Goal: Task Accomplishment & Management: Use online tool/utility

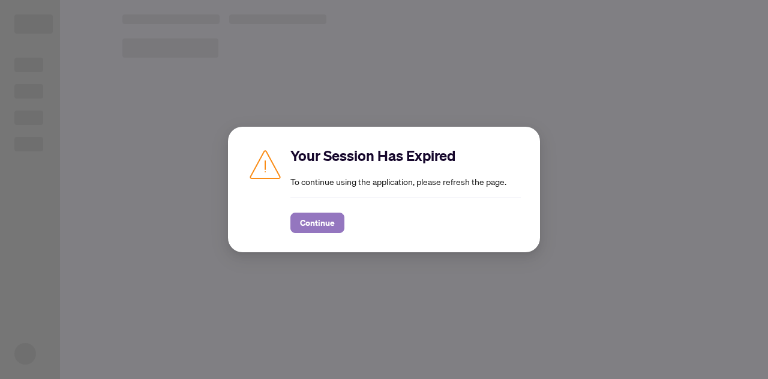
click at [323, 220] on span "Continue" at bounding box center [317, 222] width 35 height 19
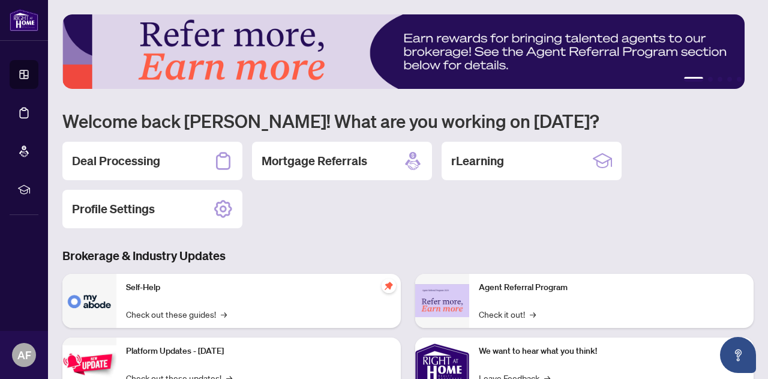
click at [181, 160] on div "Deal Processing" at bounding box center [152, 161] width 180 height 38
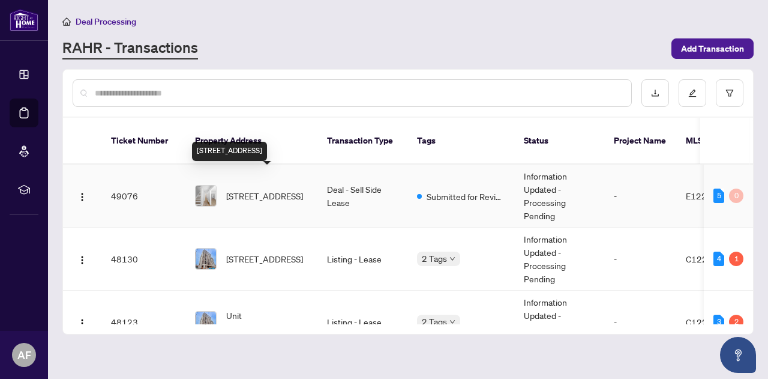
click at [251, 189] on span "[STREET_ADDRESS]" at bounding box center [264, 195] width 77 height 13
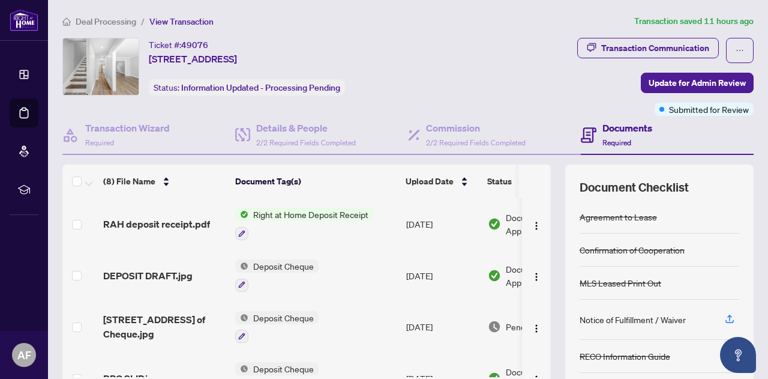
scroll to position [60, 0]
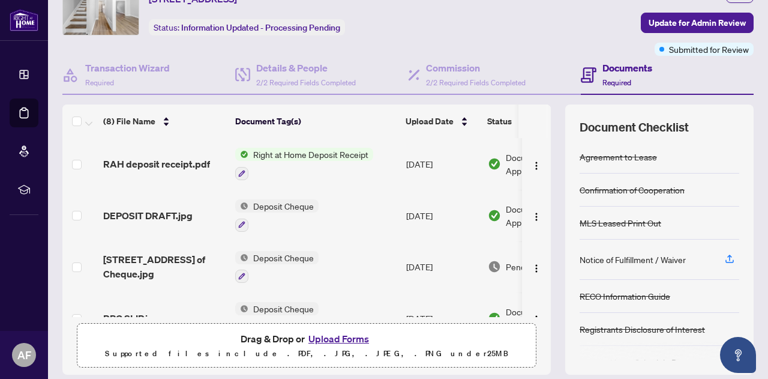
click at [295, 154] on span "Right at Home Deposit Receipt" at bounding box center [311, 154] width 125 height 13
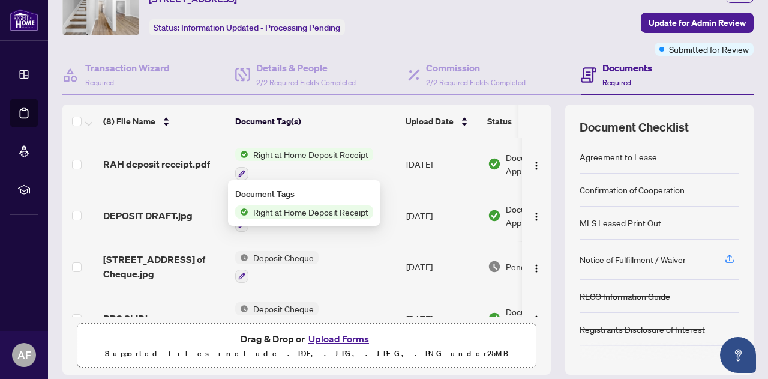
click at [193, 164] on span "RAH deposit receipt.pdf" at bounding box center [156, 164] width 107 height 14
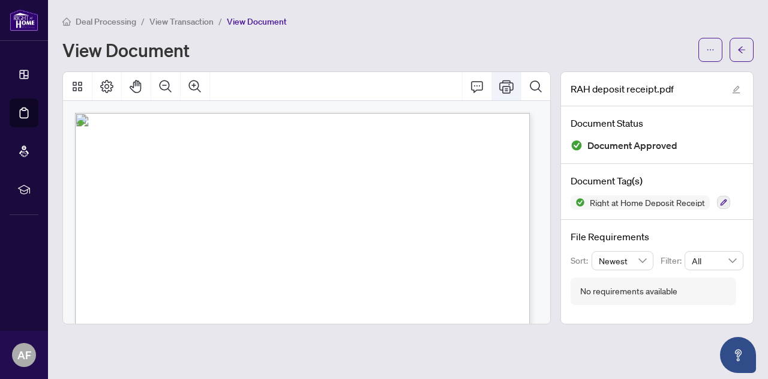
click at [501, 89] on icon "Print" at bounding box center [507, 86] width 14 height 13
